Goal: Entertainment & Leisure: Consume media (video, audio)

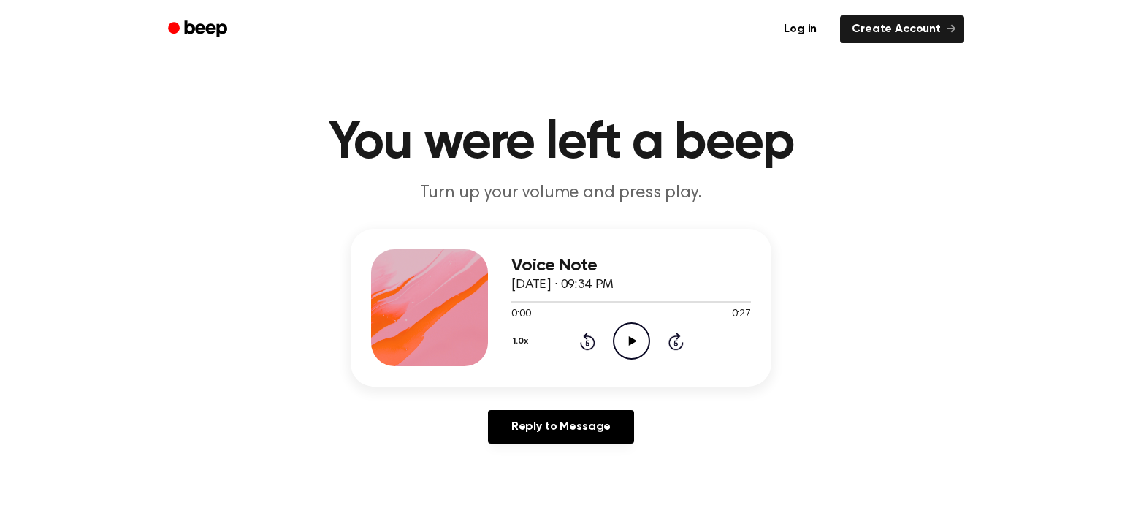
click at [630, 348] on icon "Play Audio" at bounding box center [631, 340] width 37 height 37
click at [618, 342] on icon "Play Audio" at bounding box center [631, 340] width 37 height 37
click at [633, 342] on icon at bounding box center [632, 340] width 8 height 9
click at [633, 342] on icon at bounding box center [631, 340] width 7 height 9
click at [635, 345] on icon "Pause Audio" at bounding box center [631, 340] width 37 height 37
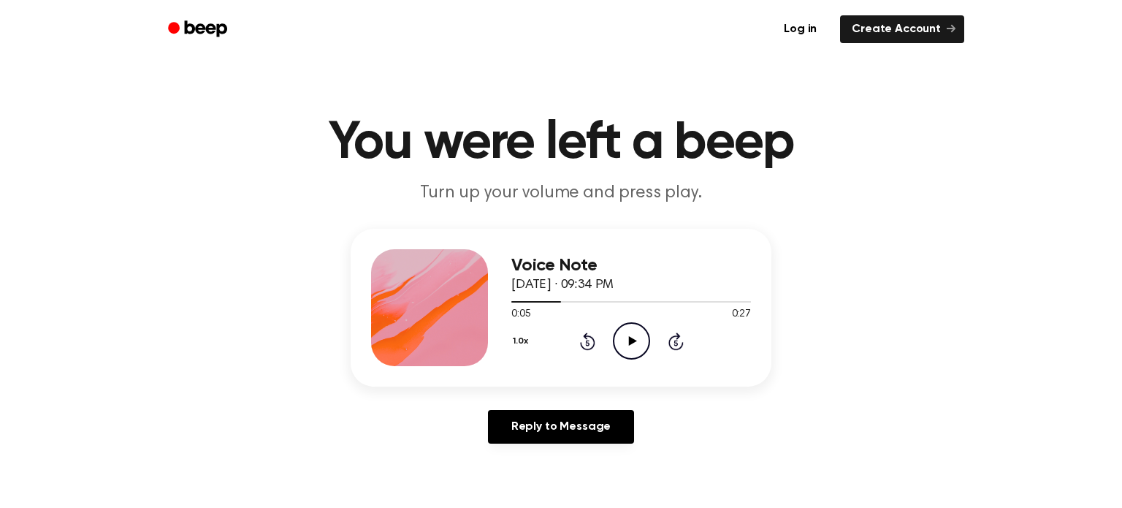
click at [635, 345] on icon "Play Audio" at bounding box center [631, 340] width 37 height 37
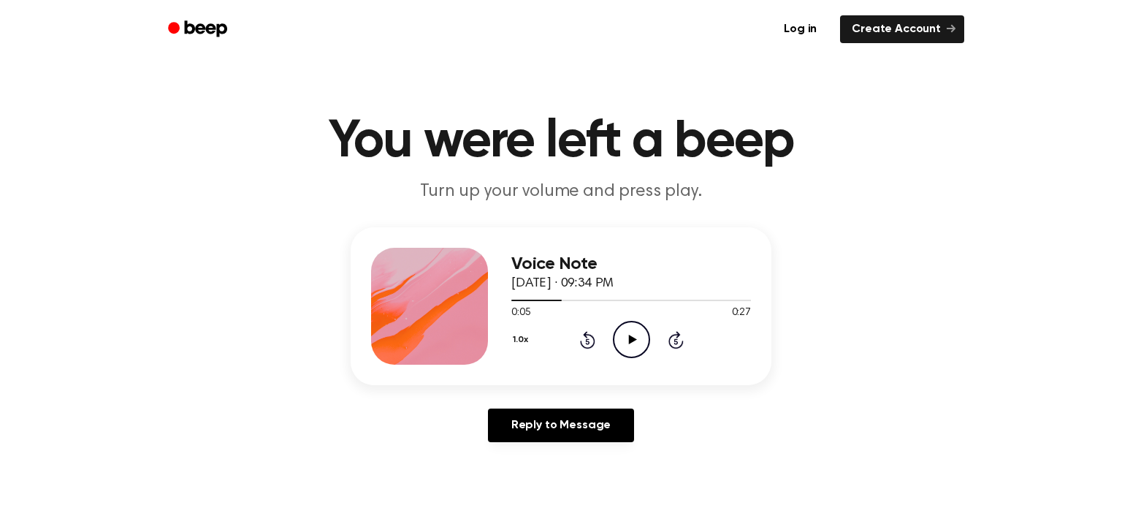
click at [635, 345] on icon "Play Audio" at bounding box center [631, 339] width 37 height 37
click at [635, 345] on icon "Pause Audio" at bounding box center [631, 339] width 37 height 37
click at [627, 346] on icon "Play Audio" at bounding box center [631, 339] width 37 height 37
click at [627, 346] on icon "Pause Audio" at bounding box center [631, 339] width 37 height 37
click at [623, 329] on icon "Play Audio" at bounding box center [631, 339] width 37 height 37
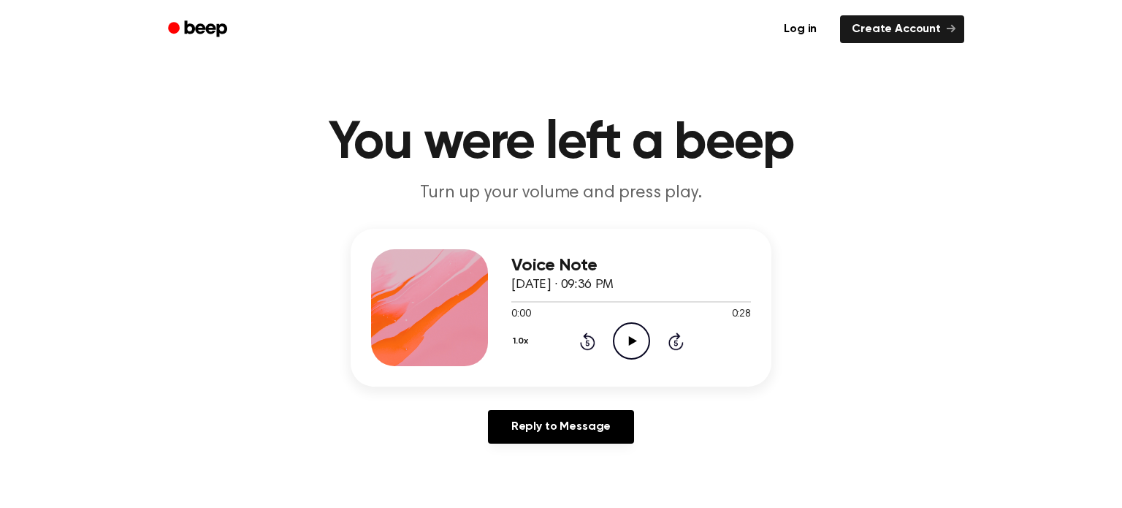
click at [627, 335] on icon "Play Audio" at bounding box center [631, 340] width 37 height 37
click at [572, 340] on div "1.0x Rewind 5 seconds Pause Audio Skip 5 seconds" at bounding box center [631, 340] width 240 height 37
click at [590, 340] on icon "Rewind 5 seconds" at bounding box center [587, 341] width 16 height 19
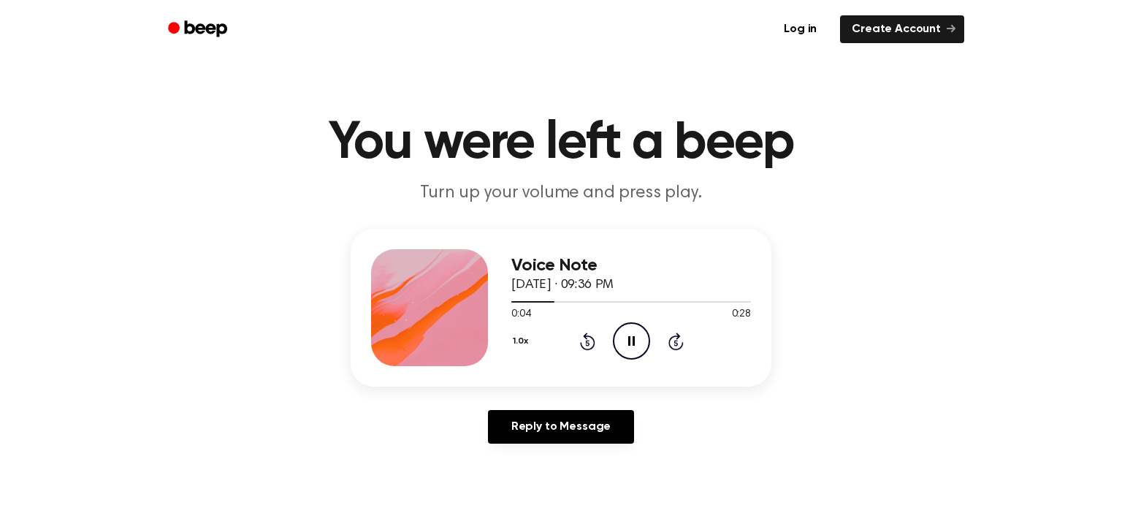
click at [590, 340] on icon "Rewind 5 seconds" at bounding box center [587, 341] width 16 height 19
click at [627, 340] on icon "Play Audio" at bounding box center [631, 340] width 37 height 37
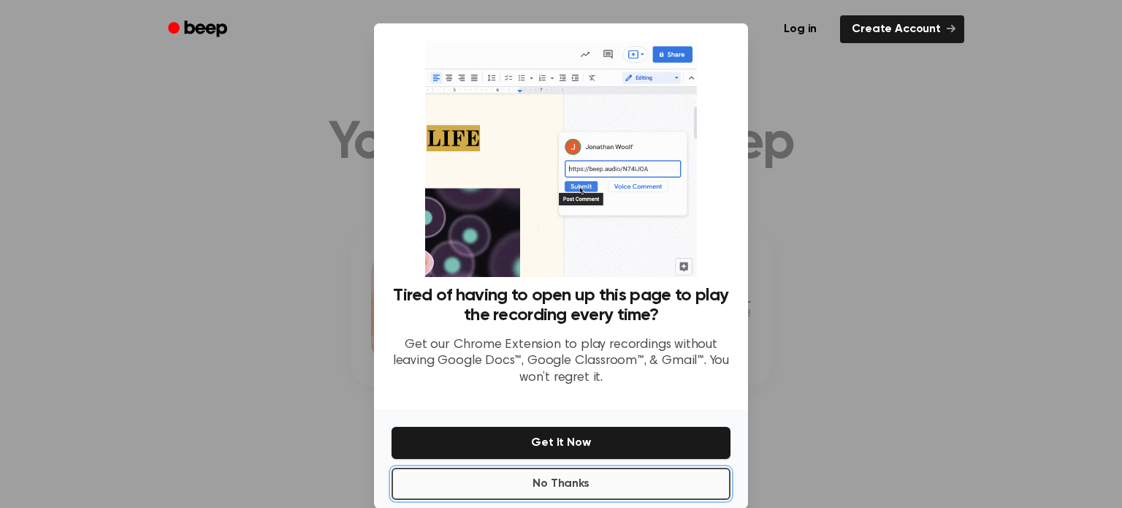
click at [654, 479] on button "No Thanks" at bounding box center [561, 484] width 339 height 32
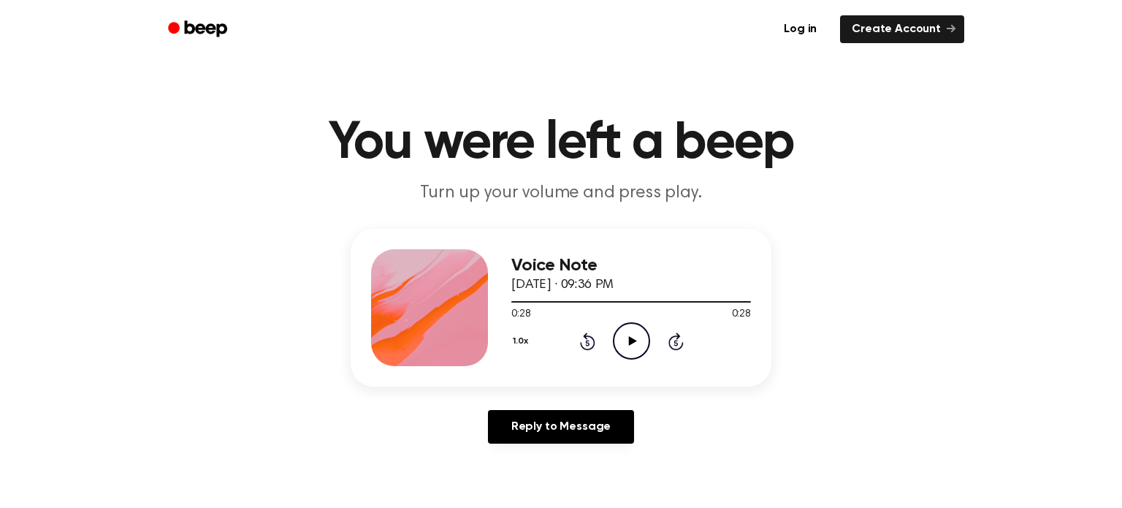
click at [634, 340] on icon at bounding box center [632, 340] width 8 height 9
click at [631, 343] on icon at bounding box center [632, 340] width 8 height 9
click at [600, 355] on div "1.0x Rewind 5 seconds Pause Audio Skip 5 seconds" at bounding box center [631, 340] width 240 height 37
click at [626, 334] on icon "Play Audio" at bounding box center [631, 340] width 37 height 37
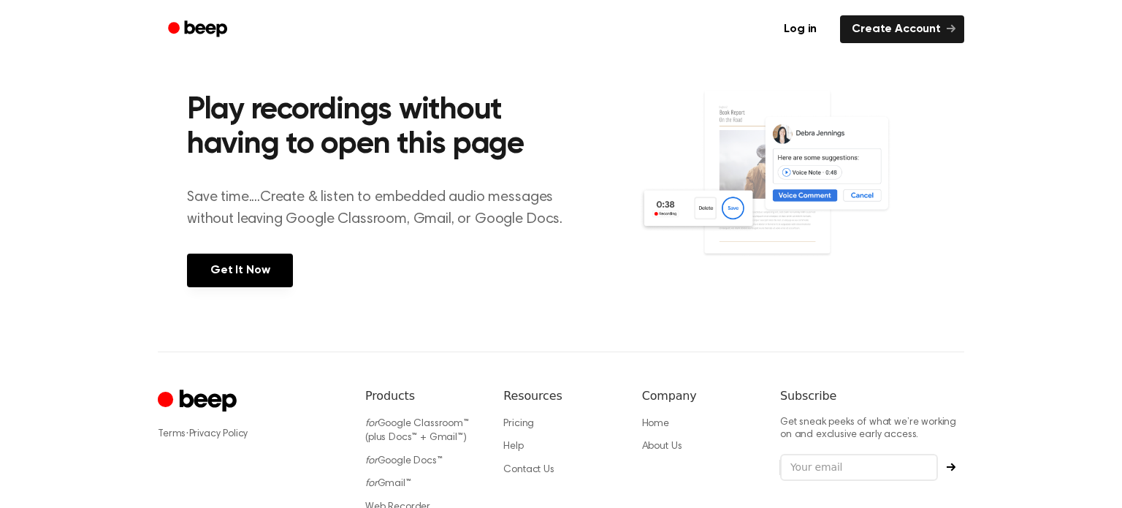
scroll to position [552, 0]
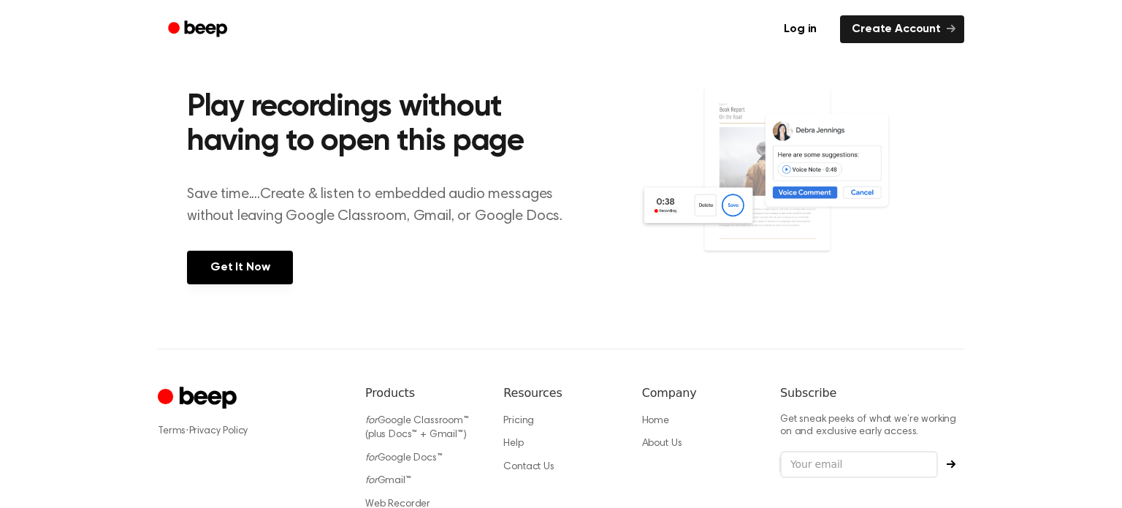
click at [594, 280] on div "Play recordings without having to open this page Save time....Create & listen t…" at bounding box center [413, 185] width 452 height 258
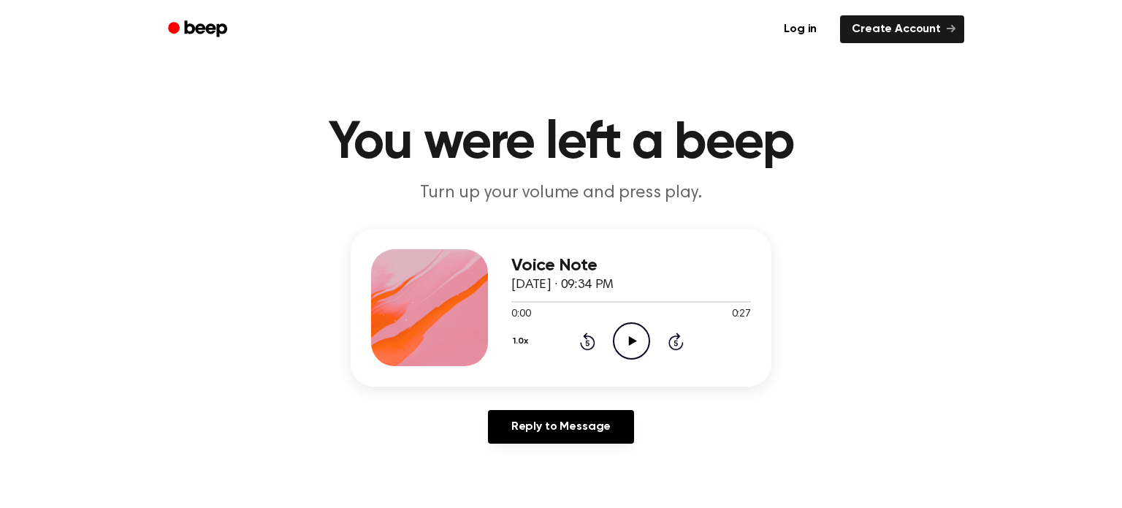
click at [637, 348] on icon "Play Audio" at bounding box center [631, 340] width 37 height 37
click at [625, 339] on icon "Play Audio" at bounding box center [631, 340] width 37 height 37
click at [628, 340] on icon "Play Audio" at bounding box center [631, 340] width 37 height 37
click at [633, 343] on icon "Play Audio" at bounding box center [631, 340] width 37 height 37
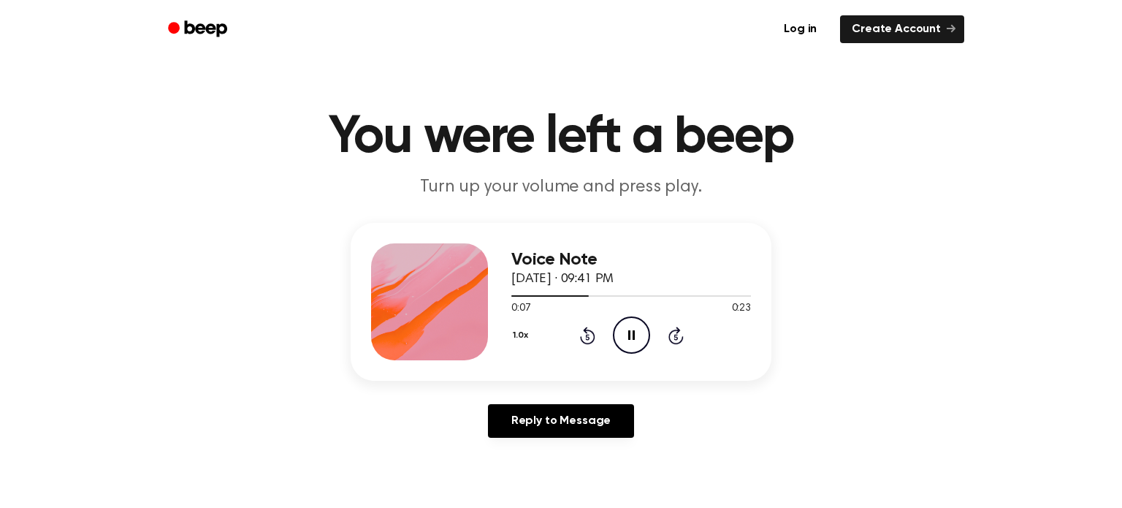
scroll to position [23, 0]
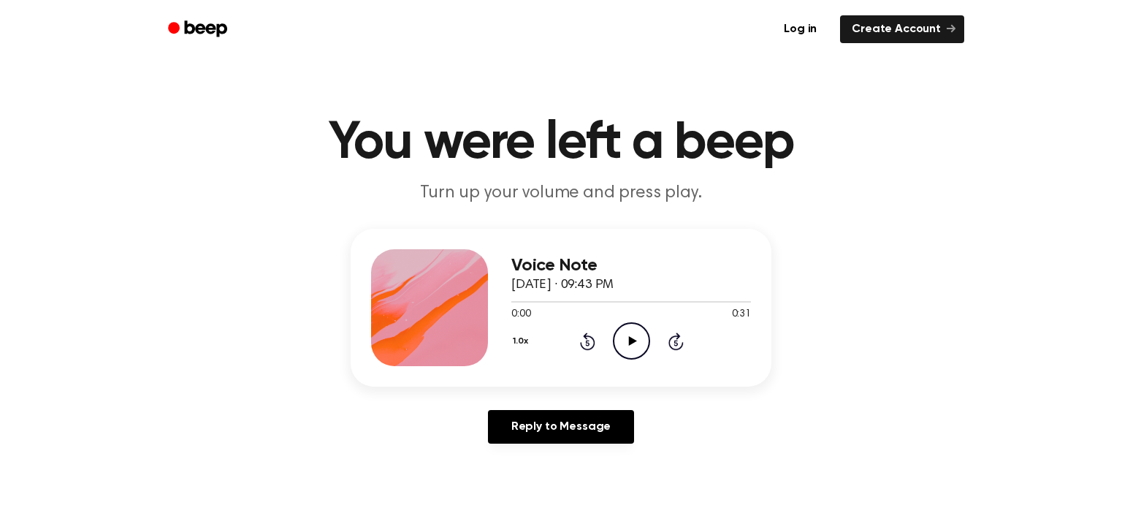
click at [630, 327] on icon "Play Audio" at bounding box center [631, 340] width 37 height 37
click at [631, 330] on icon "Play Audio" at bounding box center [631, 340] width 37 height 37
click at [627, 346] on icon "Play Audio" at bounding box center [631, 340] width 37 height 37
click at [615, 334] on circle at bounding box center [632, 341] width 36 height 36
click at [635, 345] on icon "Play Audio" at bounding box center [631, 340] width 37 height 37
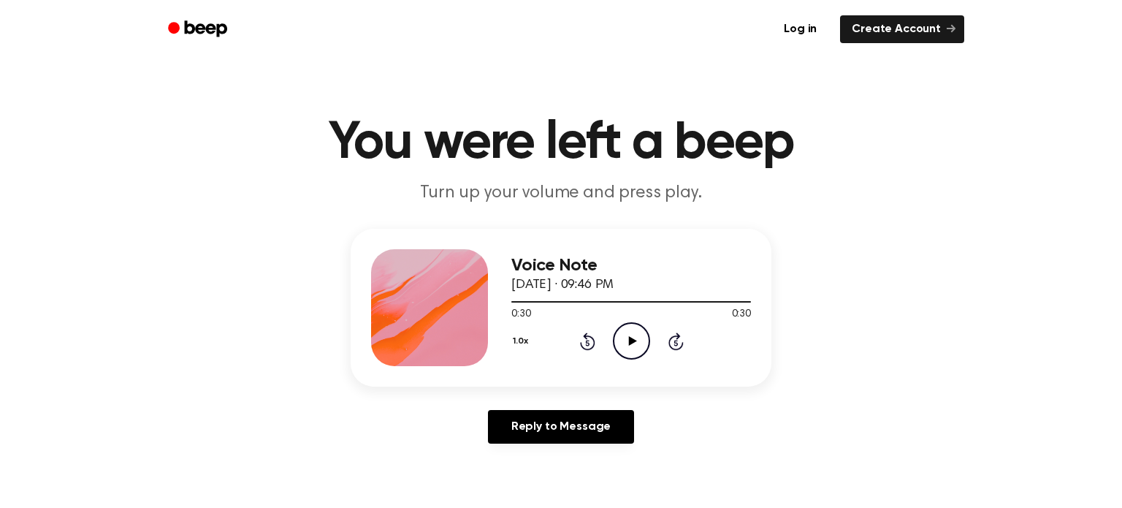
click at [634, 341] on icon at bounding box center [632, 340] width 8 height 9
click at [634, 341] on icon at bounding box center [631, 340] width 7 height 9
click at [590, 344] on icon "Rewind 5 seconds" at bounding box center [587, 341] width 16 height 19
click at [641, 337] on icon "Play Audio" at bounding box center [631, 340] width 37 height 37
click at [627, 332] on icon "Play Audio" at bounding box center [631, 340] width 37 height 37
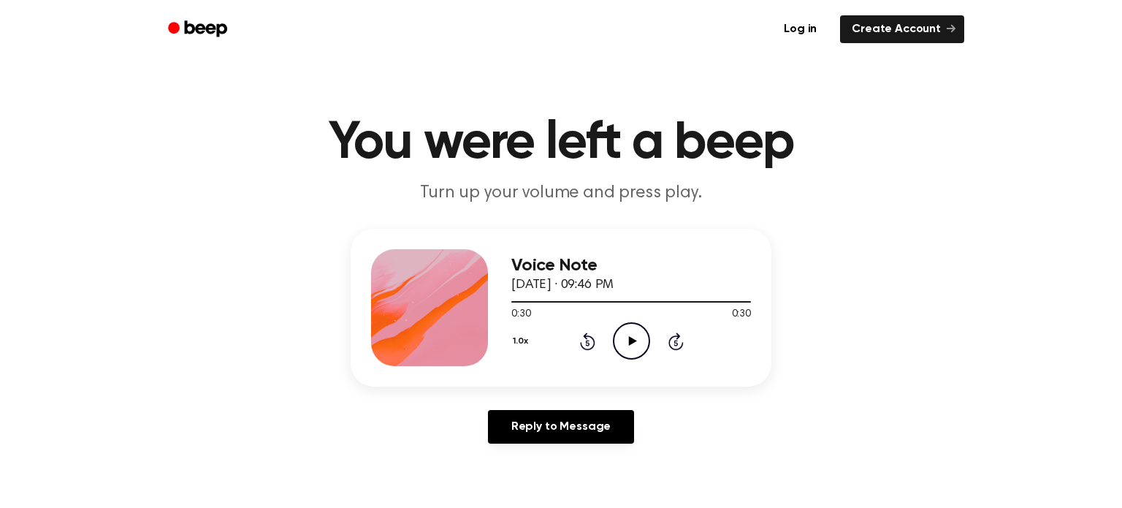
click at [623, 338] on icon "Play Audio" at bounding box center [631, 340] width 37 height 37
click at [641, 337] on icon "Play Audio" at bounding box center [631, 340] width 37 height 37
click at [636, 347] on icon "Play Audio" at bounding box center [631, 340] width 37 height 37
click at [625, 339] on icon "Play Audio" at bounding box center [631, 340] width 37 height 37
click at [673, 339] on icon "Skip 5 seconds" at bounding box center [676, 341] width 16 height 19
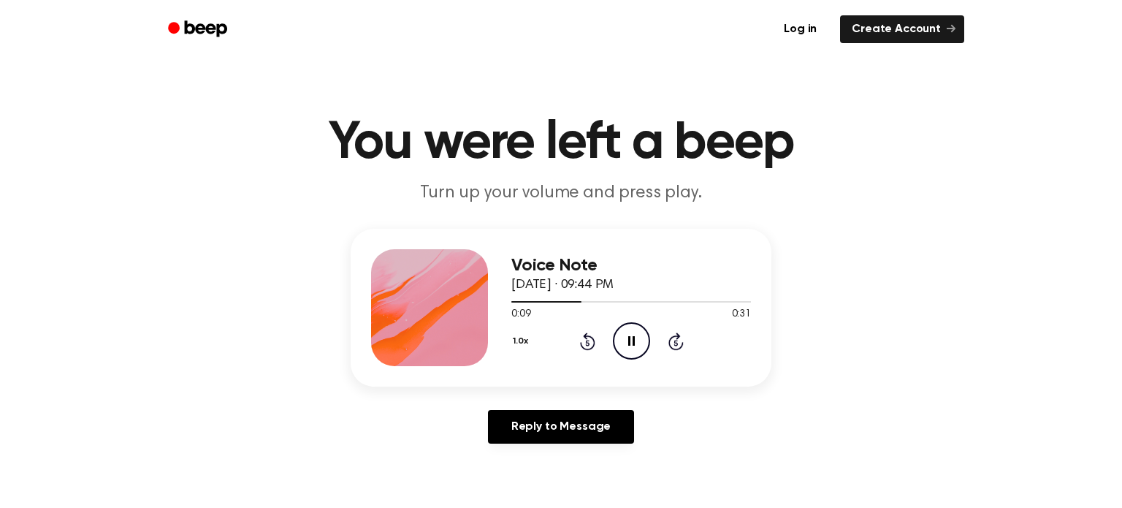
click at [673, 339] on icon "Skip 5 seconds" at bounding box center [676, 341] width 16 height 19
click at [671, 342] on icon "Skip 5 seconds" at bounding box center [676, 341] width 16 height 19
click at [636, 340] on icon at bounding box center [632, 340] width 8 height 9
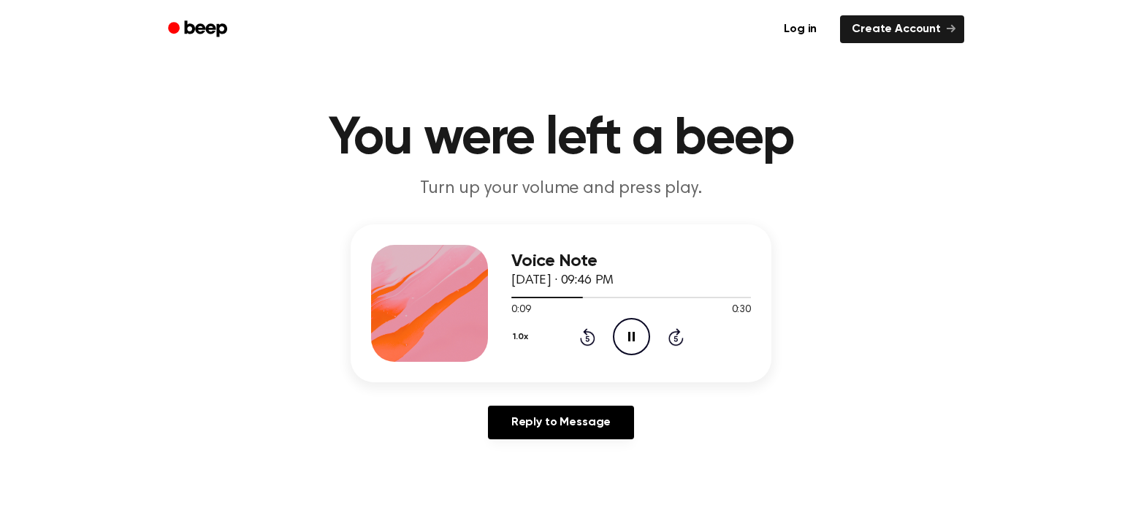
scroll to position [6, 0]
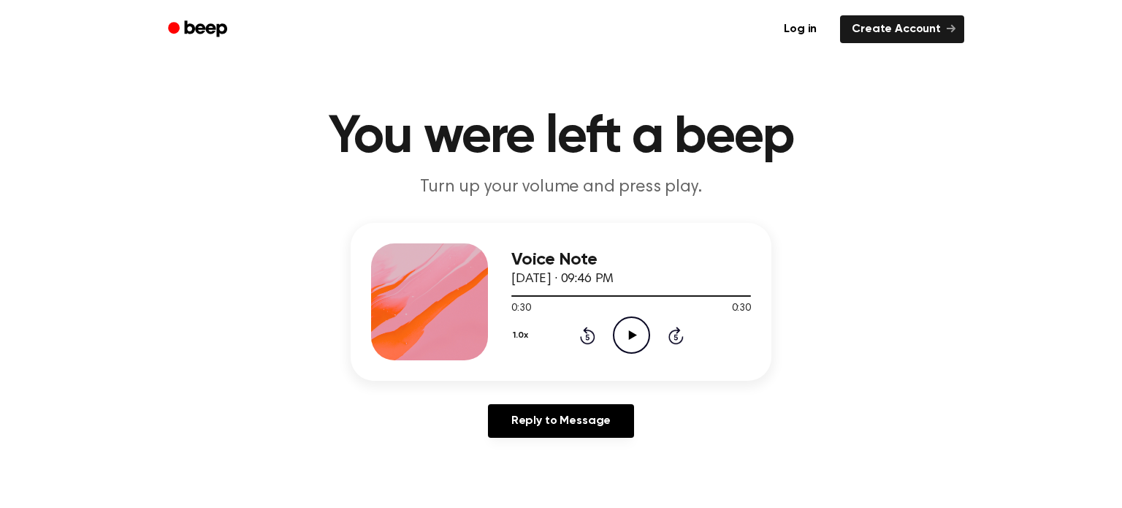
click at [588, 332] on icon "Rewind 5 seconds" at bounding box center [587, 335] width 16 height 19
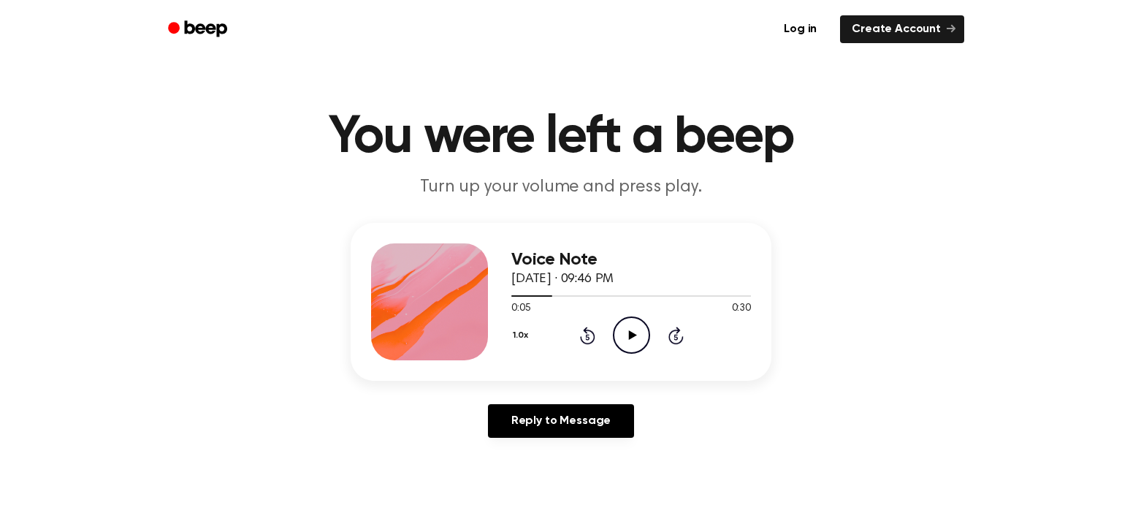
click at [628, 335] on icon at bounding box center [632, 334] width 8 height 9
click at [678, 333] on icon "Skip 5 seconds" at bounding box center [676, 335] width 16 height 19
click at [654, 293] on div at bounding box center [631, 295] width 240 height 12
click at [662, 297] on div at bounding box center [631, 295] width 240 height 12
click at [689, 297] on span at bounding box center [684, 296] width 12 height 12
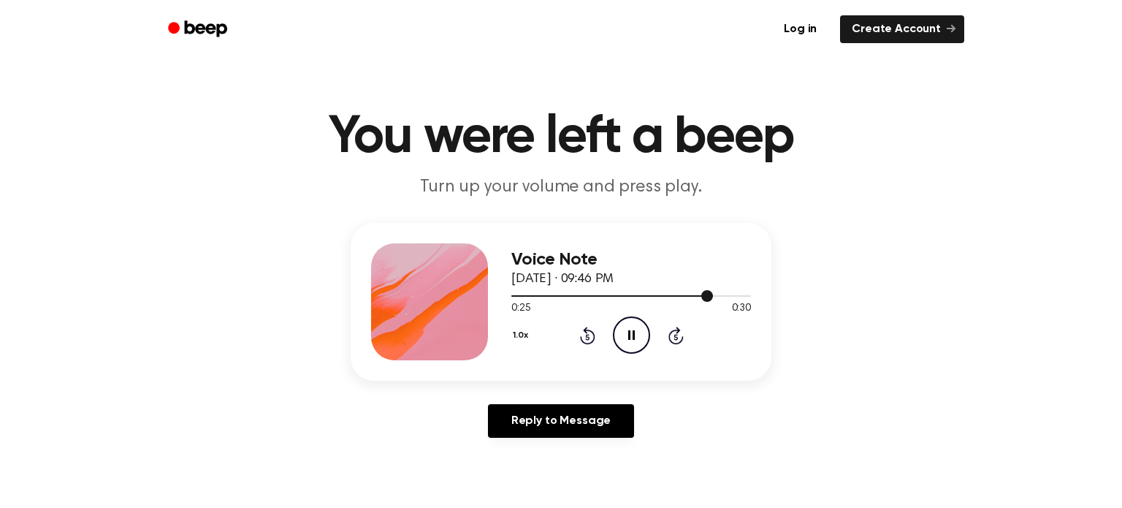
click at [718, 292] on div at bounding box center [631, 295] width 240 height 12
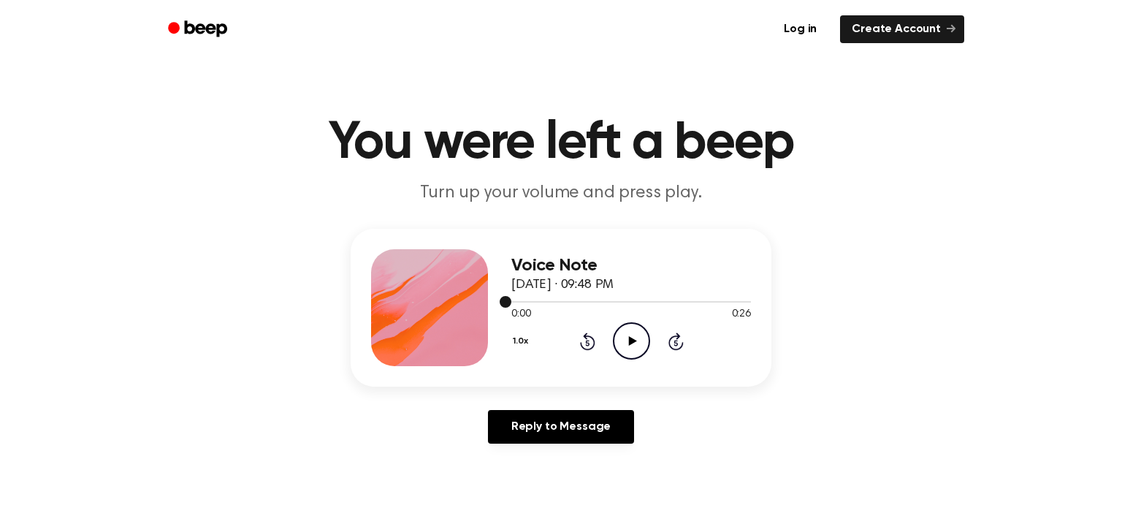
click at [710, 299] on div at bounding box center [631, 301] width 240 height 12
click at [628, 338] on icon "Play Audio" at bounding box center [631, 340] width 37 height 37
click at [623, 331] on icon "Play Audio" at bounding box center [631, 340] width 37 height 37
click at [693, 300] on div at bounding box center [631, 301] width 240 height 12
click at [640, 335] on icon "Play Audio" at bounding box center [631, 340] width 37 height 37
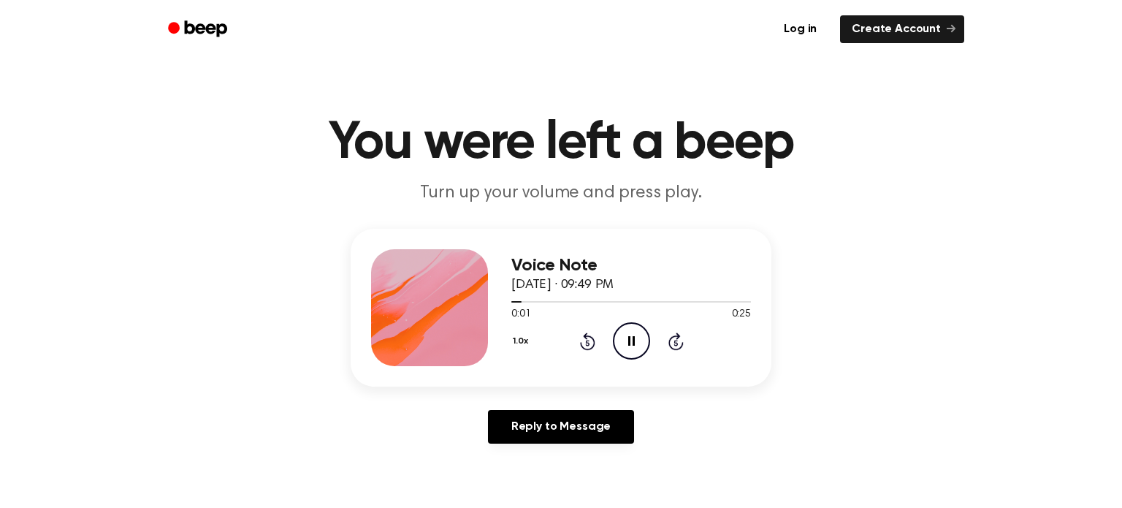
click at [675, 345] on icon at bounding box center [676, 343] width 4 height 6
click at [631, 338] on icon "Pause Audio" at bounding box center [631, 340] width 37 height 37
click at [631, 338] on icon at bounding box center [632, 340] width 8 height 9
click at [614, 338] on circle at bounding box center [632, 341] width 36 height 36
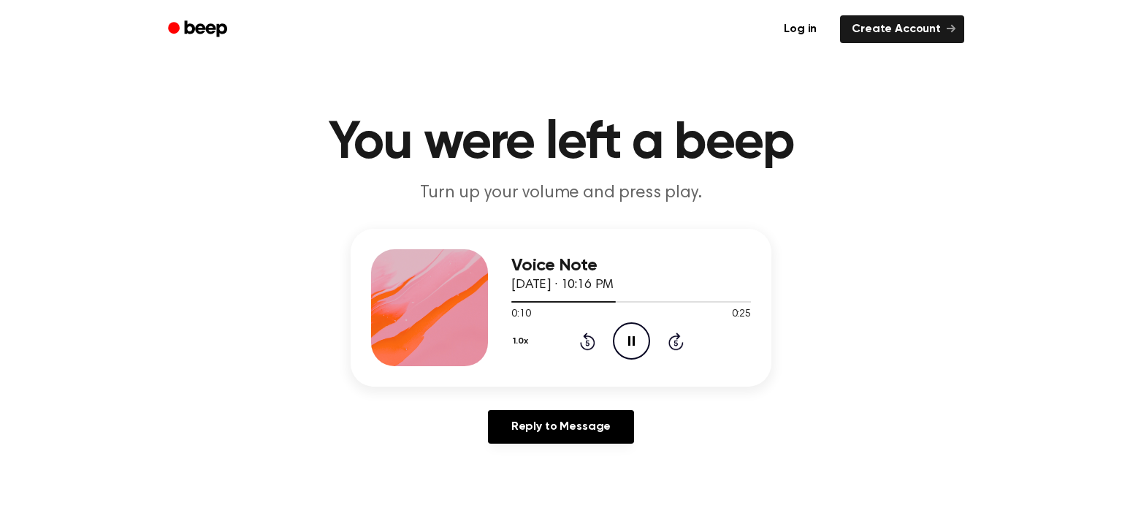
click at [628, 345] on icon at bounding box center [631, 340] width 7 height 9
click at [628, 345] on icon "Play Audio" at bounding box center [631, 340] width 37 height 37
click at [628, 345] on icon at bounding box center [631, 340] width 7 height 9
click at [628, 345] on icon "Play Audio" at bounding box center [631, 340] width 37 height 37
click at [623, 346] on icon "Play Audio" at bounding box center [631, 340] width 37 height 37
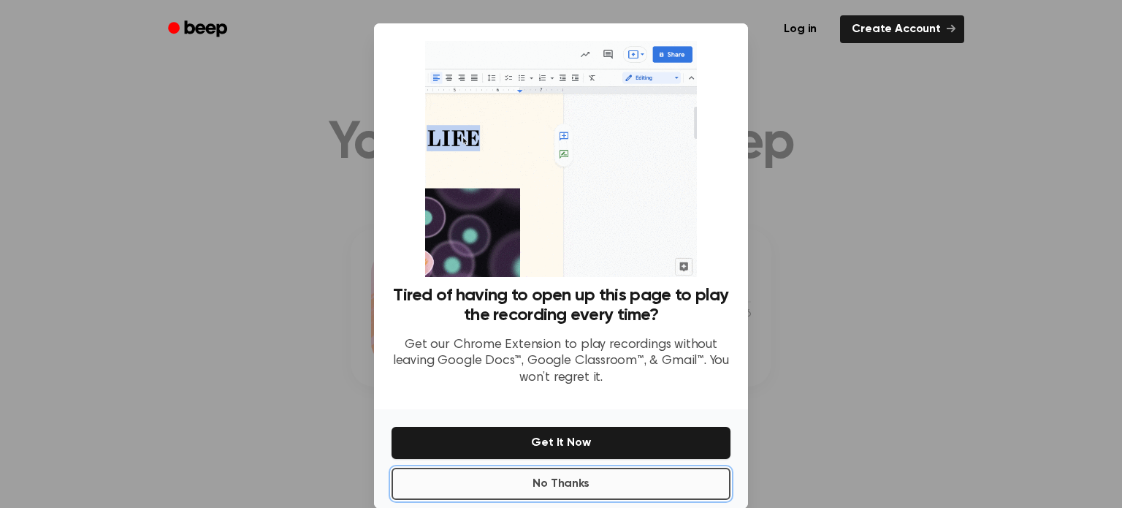
click at [618, 482] on button "No Thanks" at bounding box center [561, 484] width 339 height 32
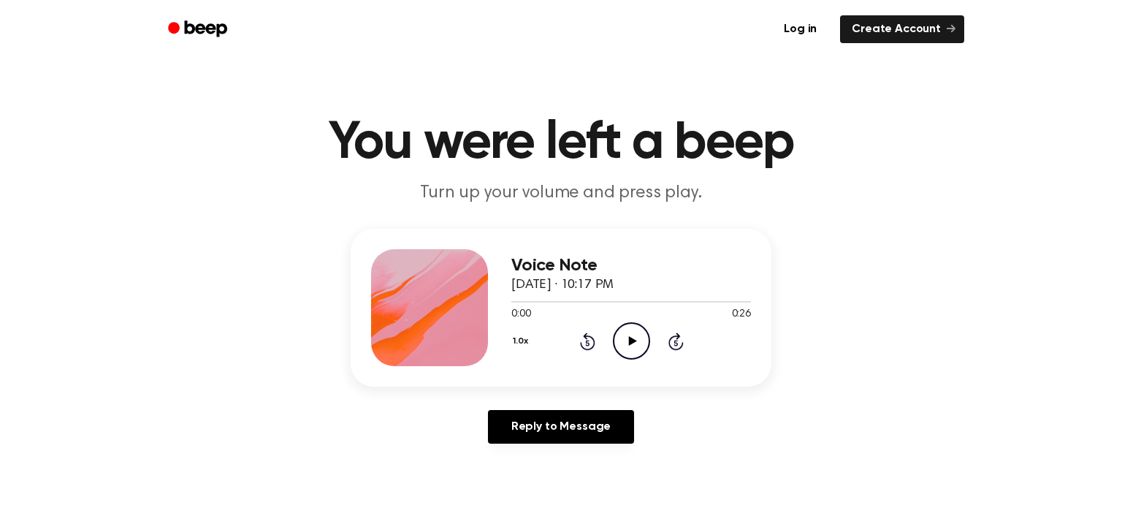
click at [636, 343] on icon "Play Audio" at bounding box center [631, 340] width 37 height 37
click at [625, 332] on icon "Pause Audio" at bounding box center [631, 340] width 37 height 37
click at [625, 332] on icon "Play Audio" at bounding box center [631, 340] width 37 height 37
click at [625, 332] on icon "Pause Audio" at bounding box center [631, 340] width 37 height 37
click at [625, 332] on icon "Play Audio" at bounding box center [631, 340] width 37 height 37
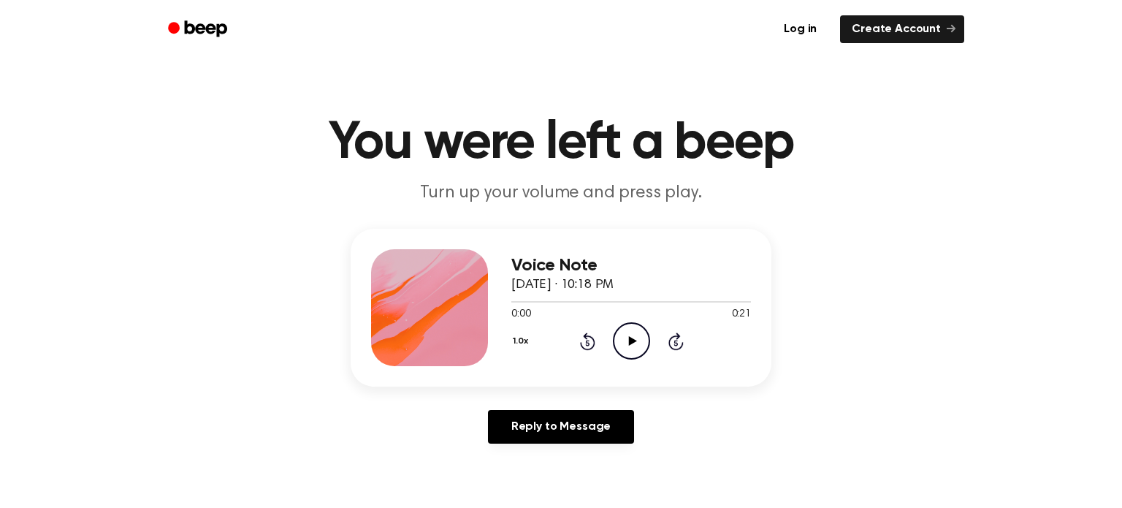
click at [641, 336] on icon "Play Audio" at bounding box center [631, 340] width 37 height 37
click at [452, 280] on div at bounding box center [429, 307] width 117 height 117
click at [624, 342] on icon "Play Audio" at bounding box center [631, 340] width 37 height 37
click at [624, 342] on icon "Pause Audio" at bounding box center [631, 340] width 37 height 37
click at [624, 342] on icon "Play Audio" at bounding box center [631, 340] width 37 height 37
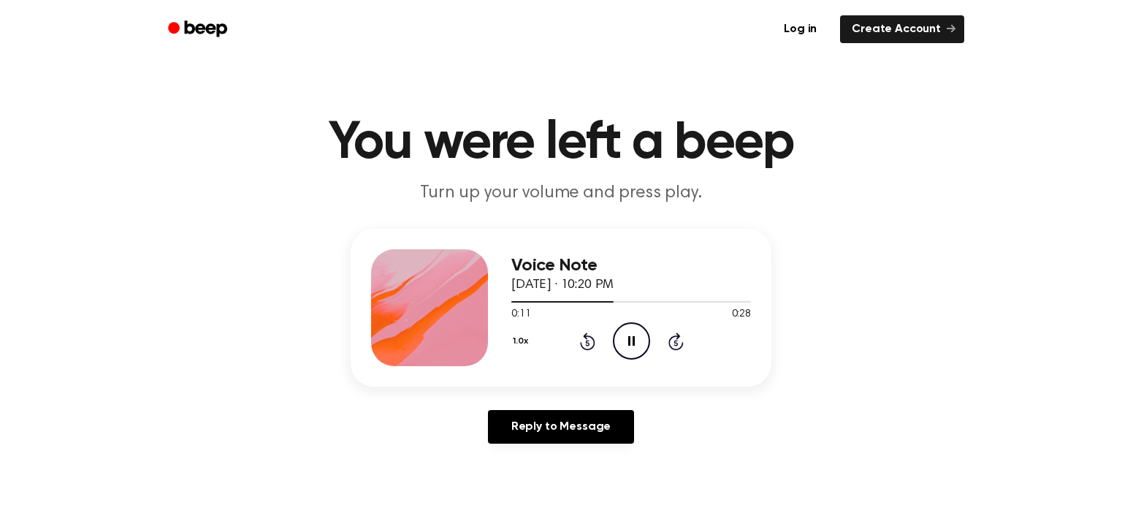
scroll to position [6, 0]
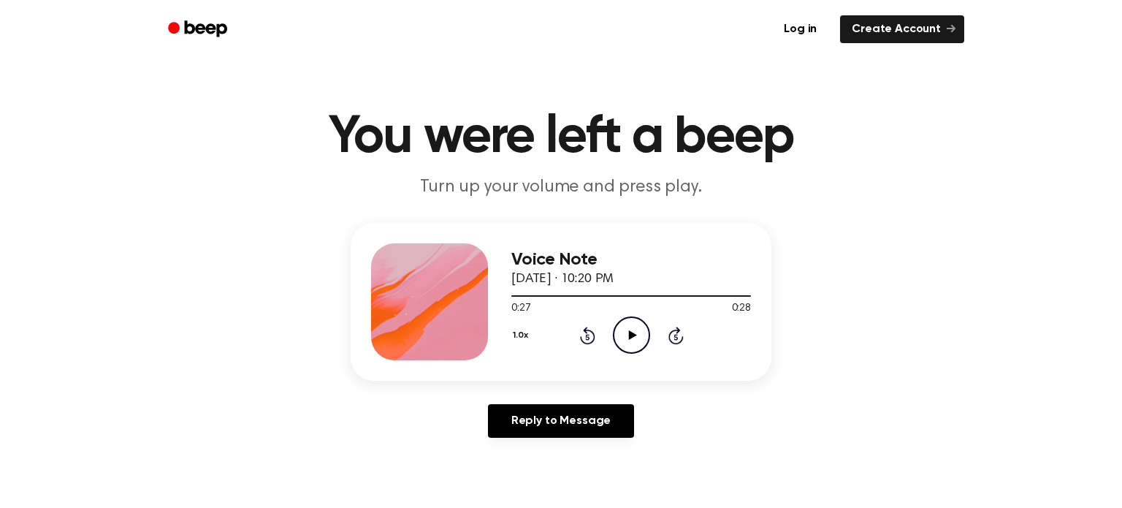
click at [631, 330] on icon "Play Audio" at bounding box center [631, 334] width 37 height 37
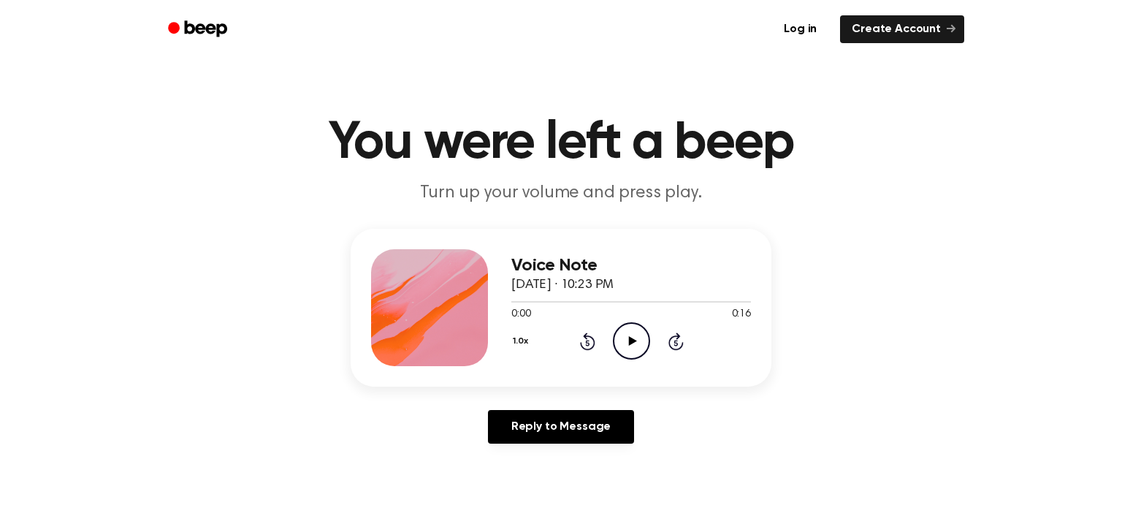
click at [636, 346] on icon "Play Audio" at bounding box center [631, 340] width 37 height 37
click at [621, 343] on icon "Play Audio" at bounding box center [631, 340] width 37 height 37
click at [637, 349] on icon "Play Audio" at bounding box center [631, 340] width 37 height 37
click at [617, 346] on icon "Play Audio" at bounding box center [631, 340] width 37 height 37
click at [620, 343] on icon "Play Audio" at bounding box center [631, 340] width 37 height 37
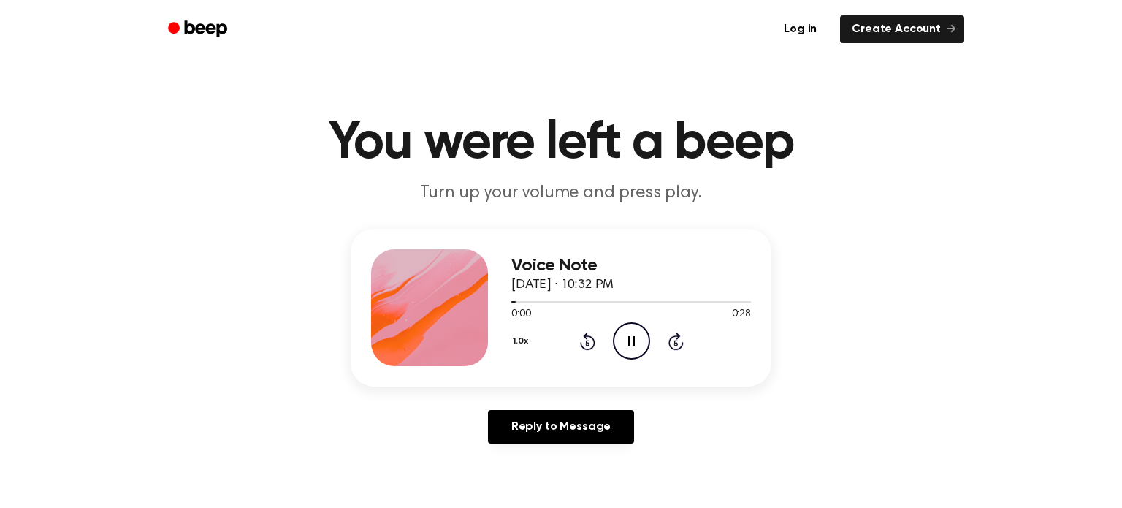
click at [674, 345] on icon "Skip 5 seconds" at bounding box center [676, 341] width 16 height 19
click at [620, 302] on div at bounding box center [631, 301] width 240 height 12
click at [674, 303] on div at bounding box center [631, 301] width 240 height 12
click at [620, 334] on icon "Play Audio" at bounding box center [631, 340] width 37 height 37
click at [581, 338] on icon "Rewind 5 seconds" at bounding box center [587, 341] width 16 height 19
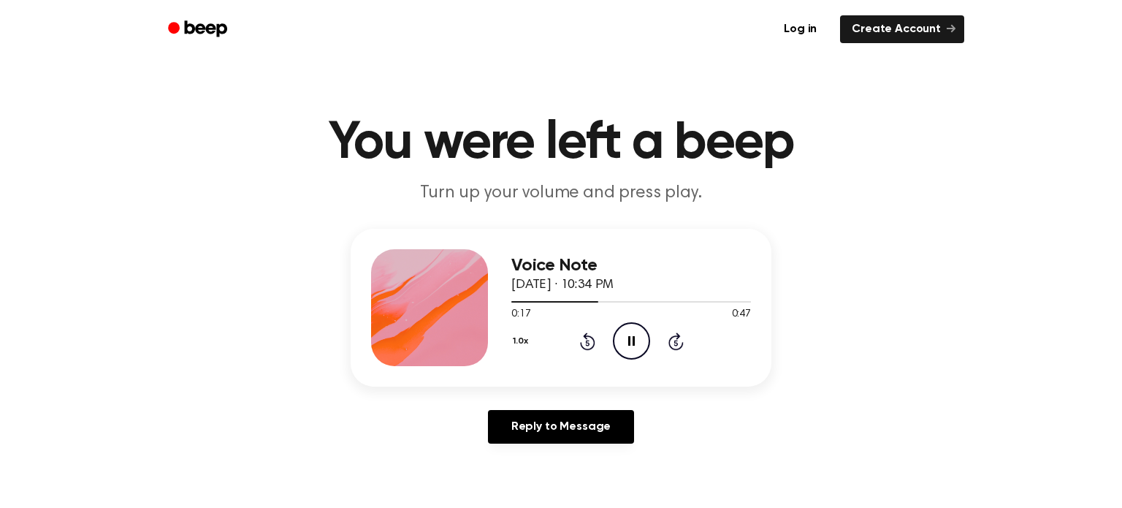
click at [581, 338] on icon "Rewind 5 seconds" at bounding box center [587, 341] width 16 height 19
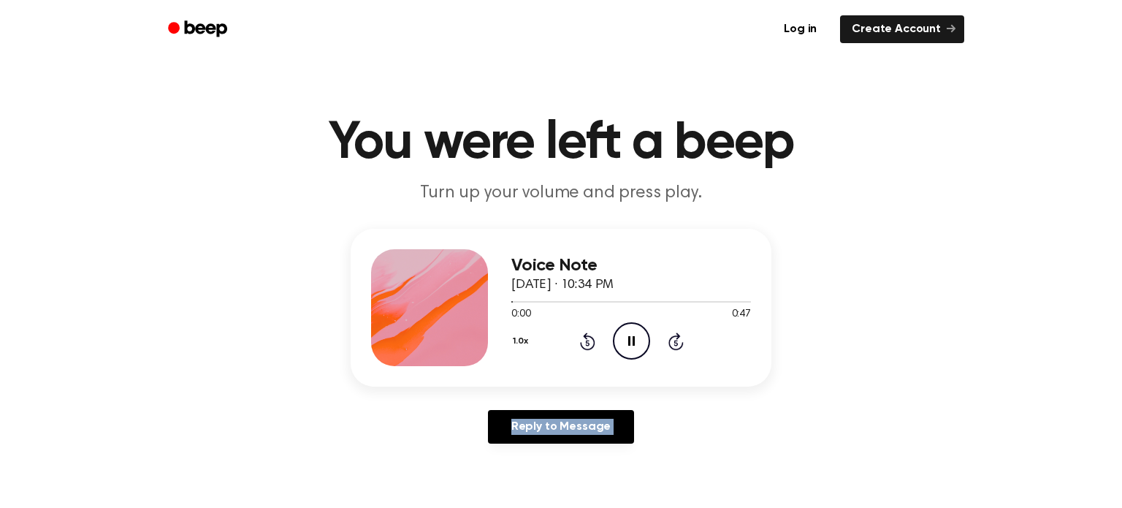
click at [617, 340] on icon "Pause Audio" at bounding box center [631, 340] width 37 height 37
click at [620, 337] on icon "Play Audio" at bounding box center [631, 340] width 37 height 37
click at [676, 338] on icon at bounding box center [676, 341] width 15 height 18
click at [619, 341] on icon "Pause Audio" at bounding box center [631, 340] width 37 height 37
click at [619, 341] on icon "Play Audio" at bounding box center [631, 340] width 37 height 37
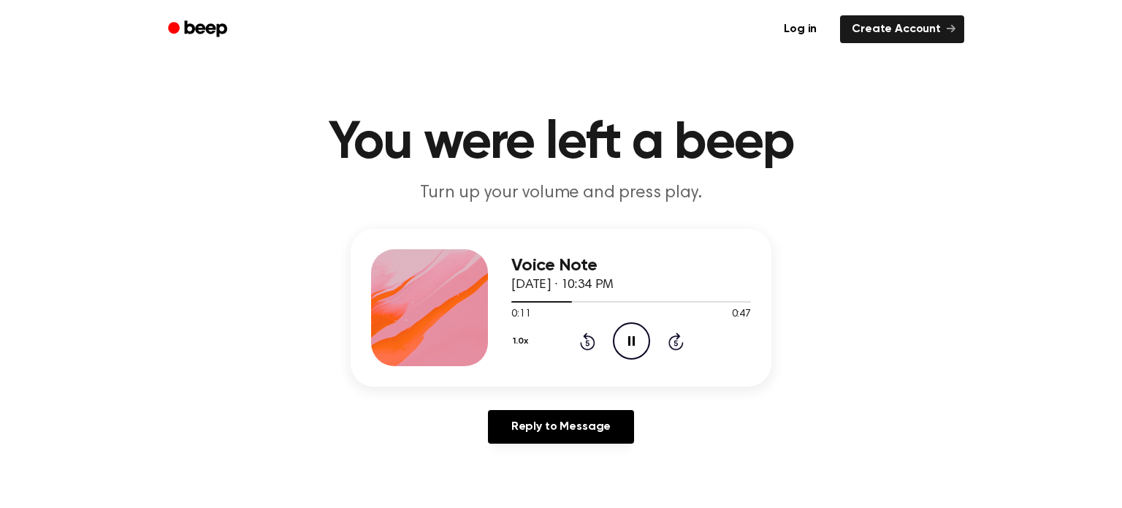
click at [619, 341] on icon "Pause Audio" at bounding box center [631, 340] width 37 height 37
click at [619, 341] on icon "Play Audio" at bounding box center [631, 340] width 37 height 37
click at [619, 341] on icon "Pause Audio" at bounding box center [631, 340] width 37 height 37
click at [619, 341] on icon "Play Audio" at bounding box center [631, 340] width 37 height 37
click at [619, 341] on icon "Pause Audio" at bounding box center [631, 340] width 37 height 37
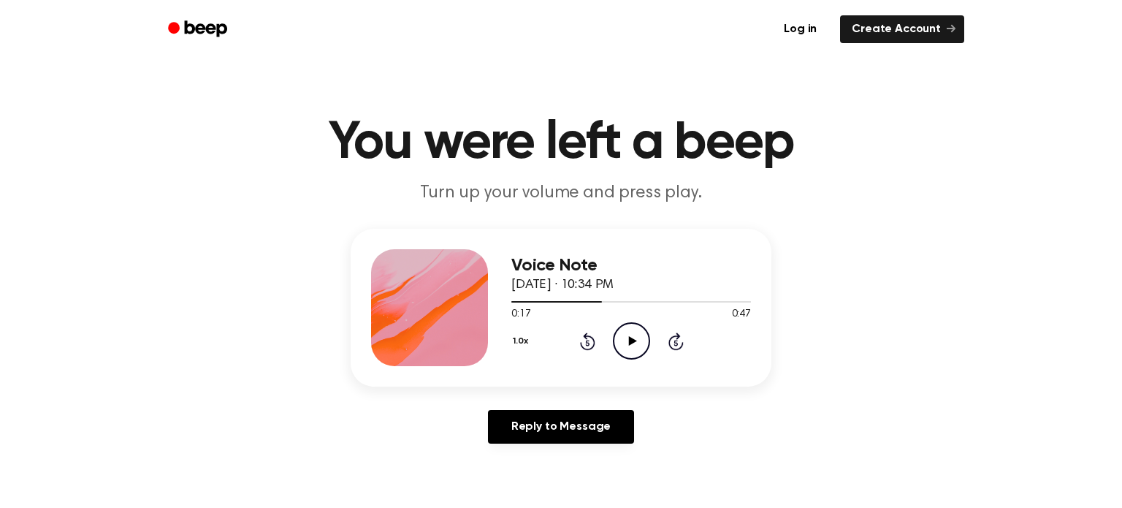
click at [623, 343] on icon "Play Audio" at bounding box center [631, 340] width 37 height 37
click at [637, 300] on div at bounding box center [631, 301] width 240 height 12
click at [655, 302] on div at bounding box center [631, 301] width 240 height 12
click at [678, 302] on div at bounding box center [631, 301] width 240 height 1
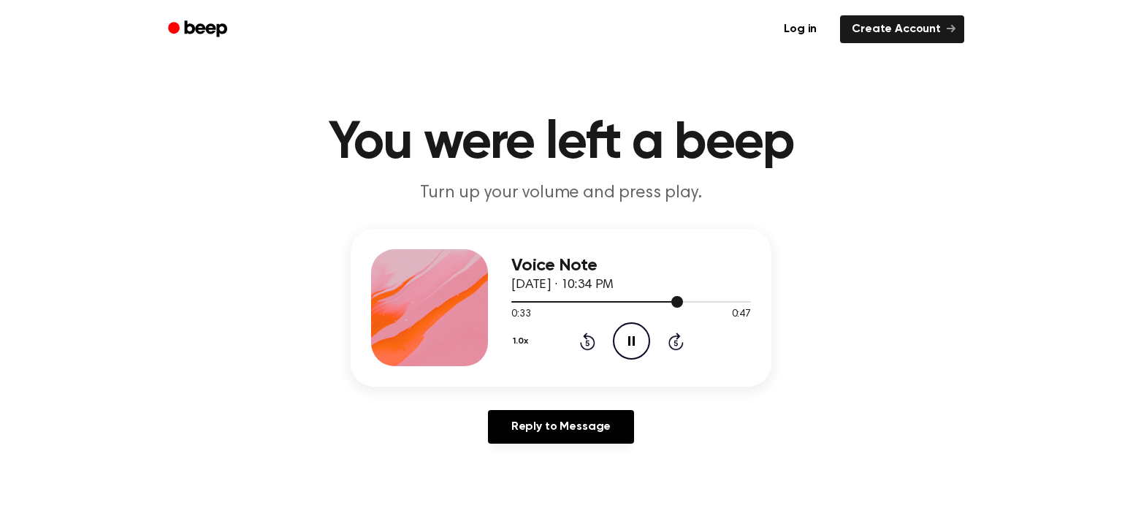
click at [688, 302] on div at bounding box center [631, 301] width 240 height 12
